Goal: Transaction & Acquisition: Purchase product/service

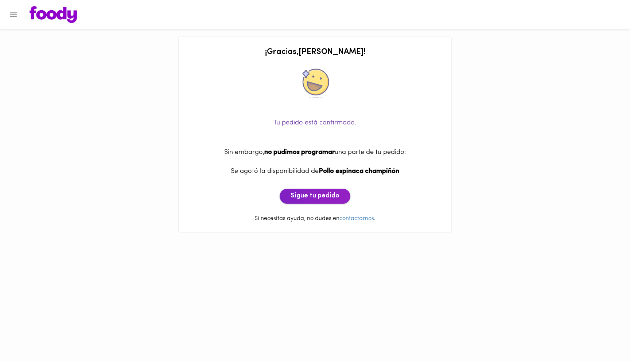
click at [309, 196] on span "Sigue tu pedido" at bounding box center [315, 196] width 49 height 8
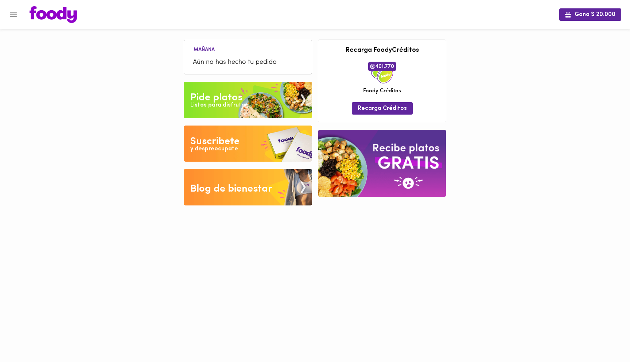
click at [219, 105] on div "Listos para disfrutar" at bounding box center [218, 105] width 57 height 8
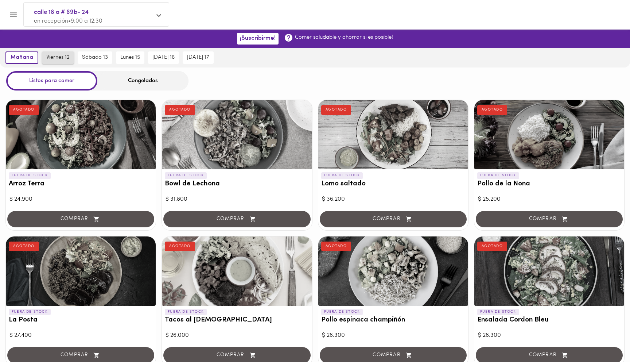
click at [59, 54] on span "viernes 12" at bounding box center [57, 57] width 23 height 7
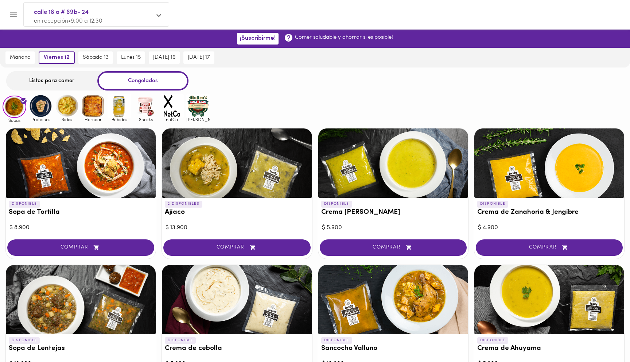
click at [54, 85] on div "Listos para comer" at bounding box center [51, 80] width 91 height 19
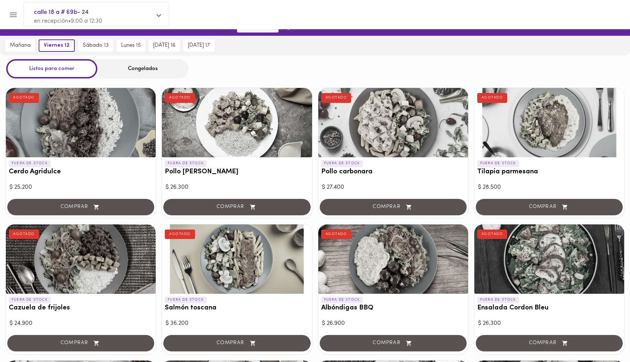
scroll to position [16, 0]
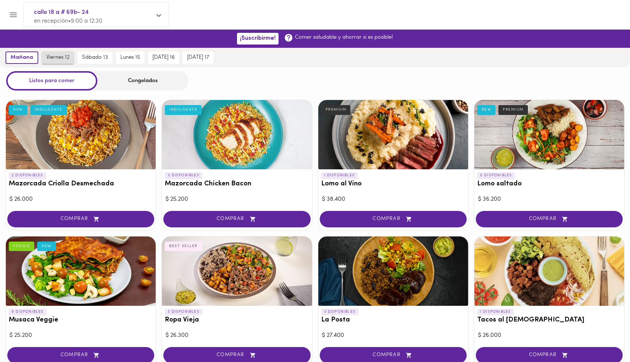
click at [61, 59] on span "viernes 12" at bounding box center [57, 57] width 23 height 7
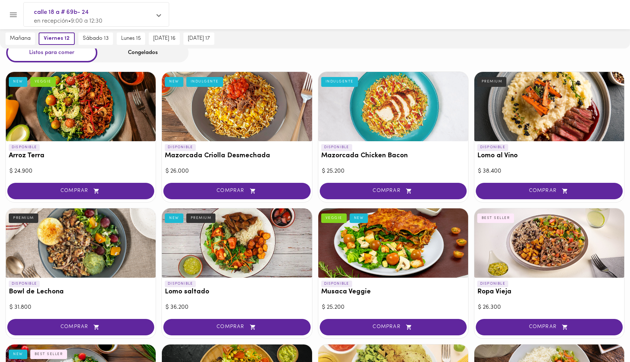
scroll to position [26, 0]
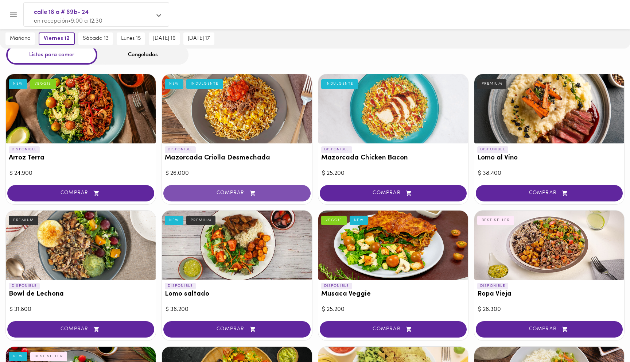
click at [237, 190] on span "COMPRAR" at bounding box center [236, 193] width 129 height 6
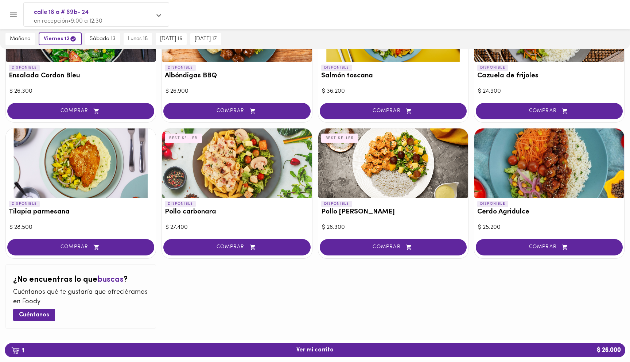
scroll to position [660, 0]
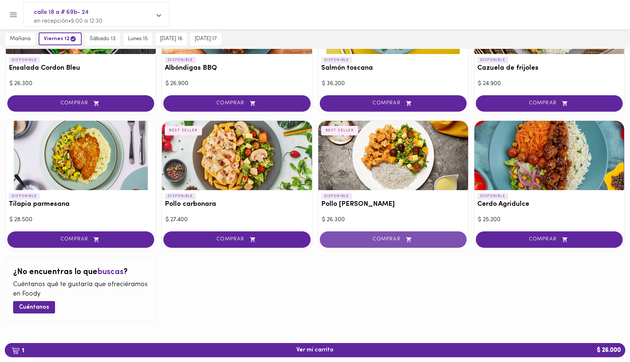
click at [373, 240] on span "COMPRAR" at bounding box center [393, 239] width 129 height 6
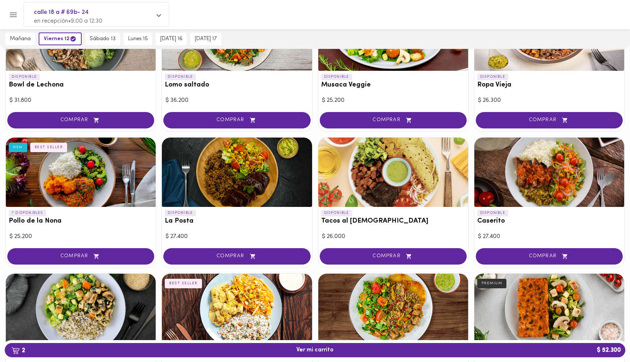
scroll to position [234, 0]
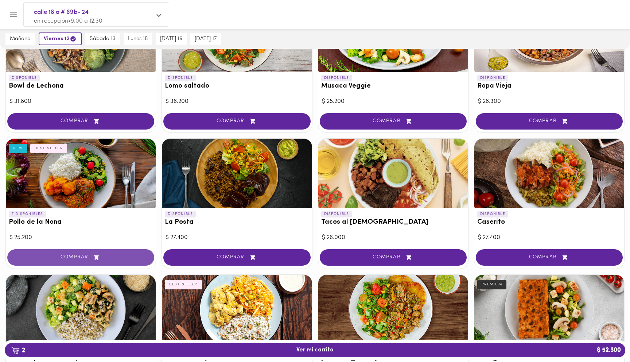
click at [86, 256] on span "COMPRAR" at bounding box center [80, 257] width 129 height 6
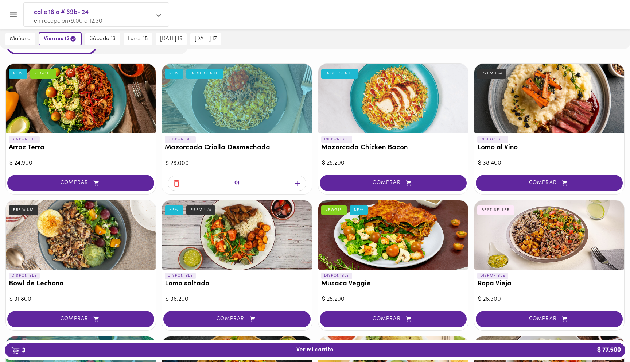
scroll to position [32, 0]
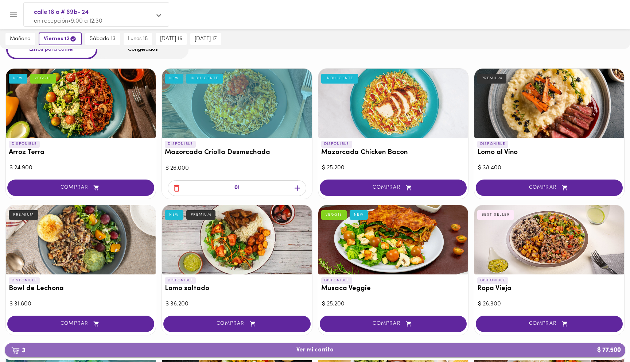
click at [308, 349] on span "3 Ver mi carrito $ 77.500" at bounding box center [314, 349] width 37 height 7
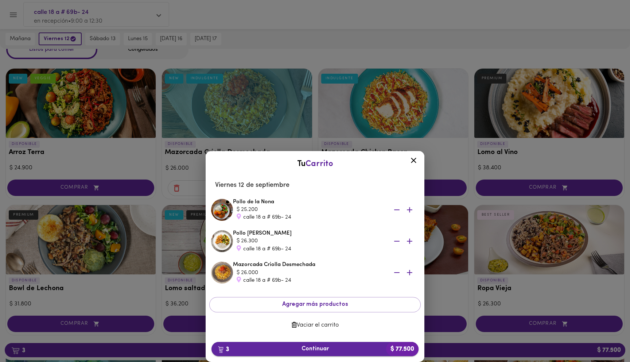
click at [331, 346] on span "3 Continuar $ 77.500" at bounding box center [314, 348] width 195 height 7
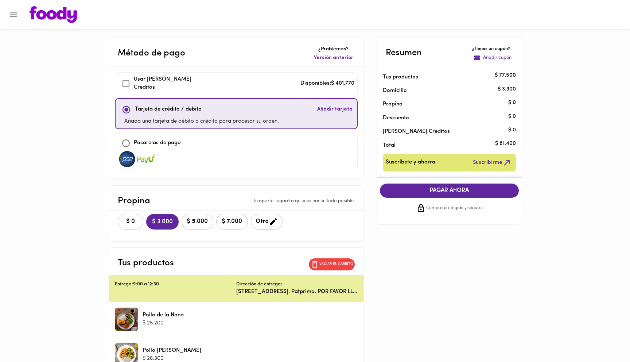
checkbox input "true"
click at [133, 219] on span "$ 0" at bounding box center [131, 221] width 16 height 7
click at [421, 188] on span "COMPRAR AHORA" at bounding box center [449, 190] width 125 height 7
